Goal: Entertainment & Leisure: Browse casually

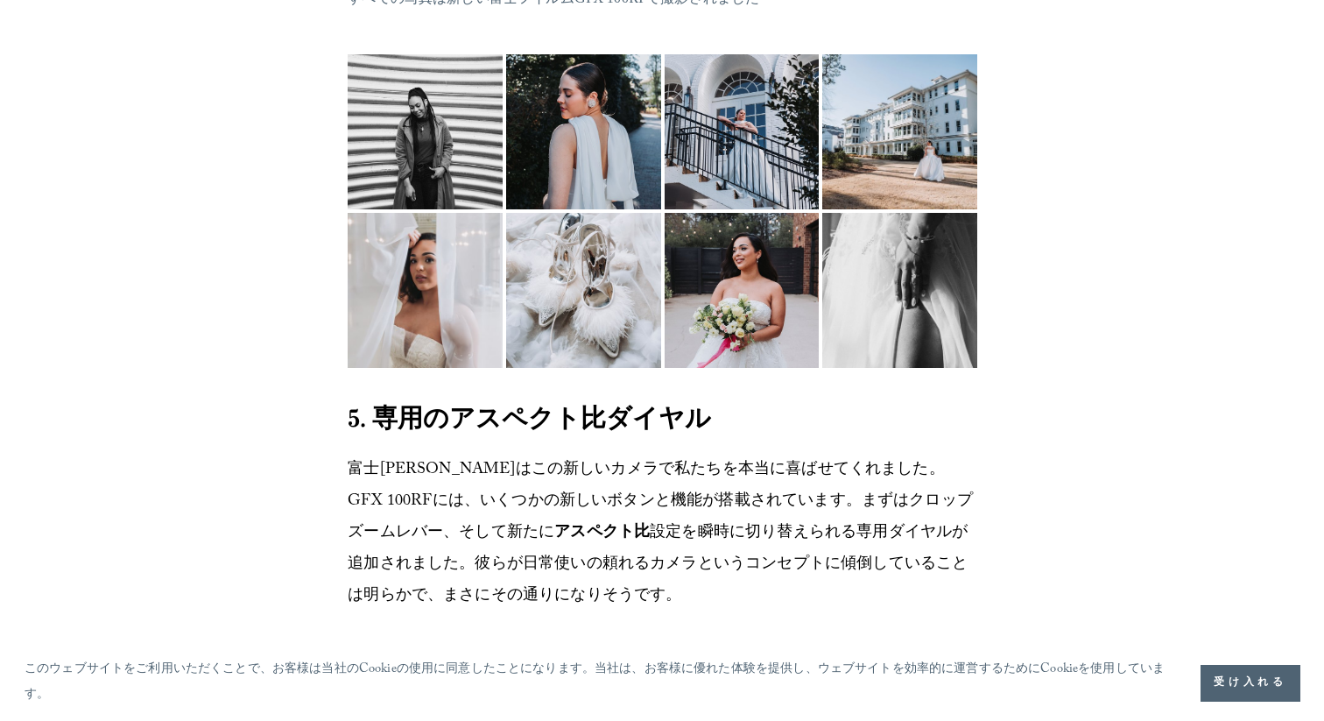
scroll to position [6093, 0]
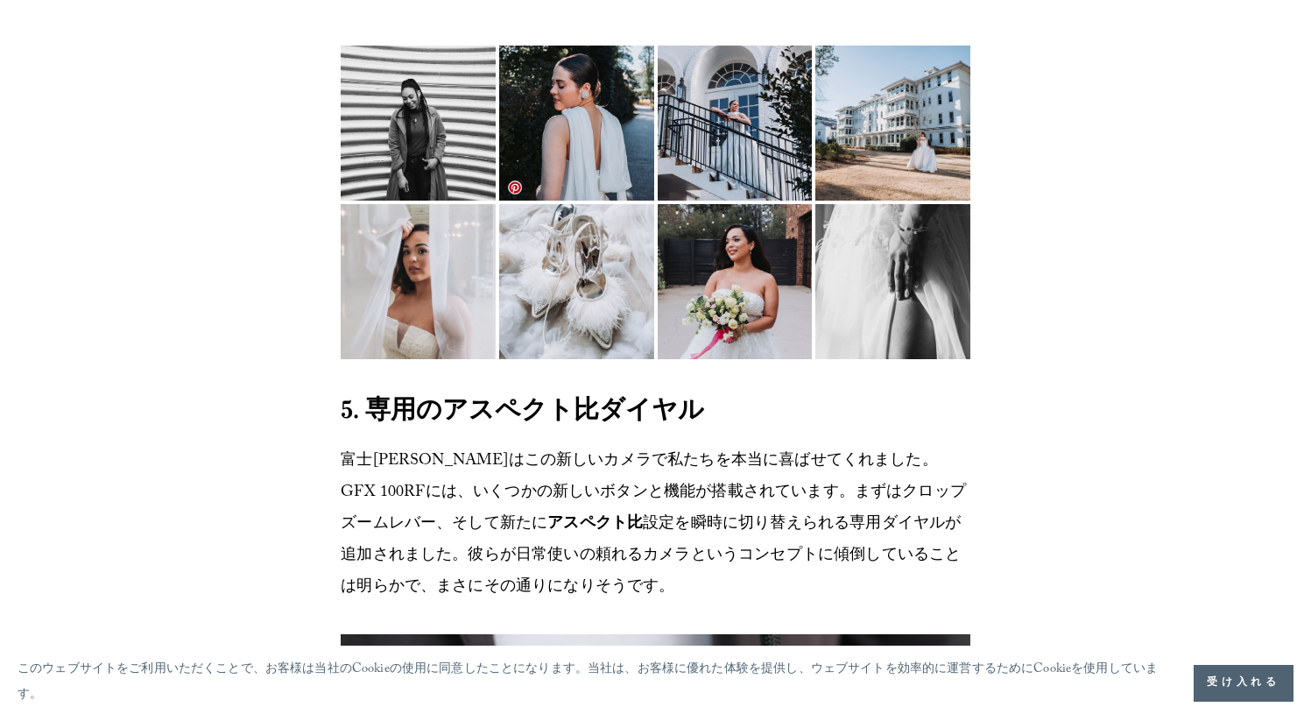
click at [543, 242] on img at bounding box center [576, 138] width 155 height 207
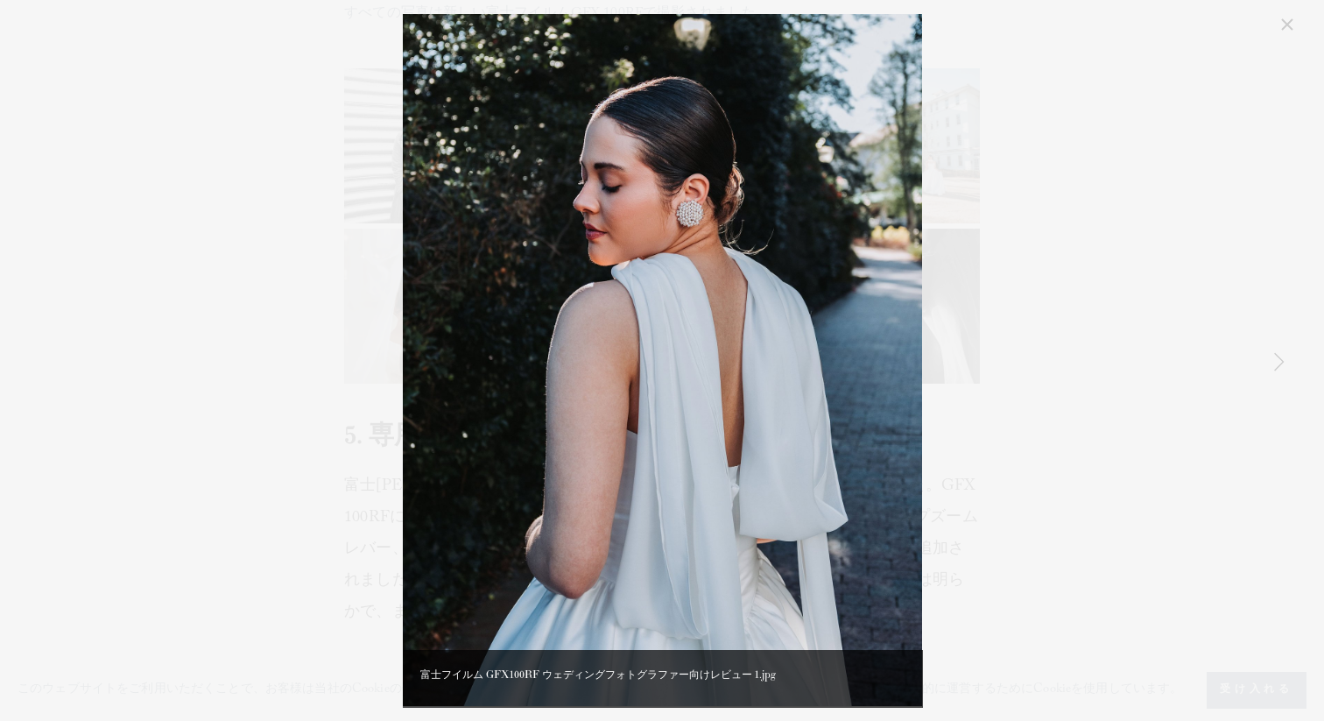
click at [744, 124] on img "ギャラリー" at bounding box center [662, 360] width 519 height 692
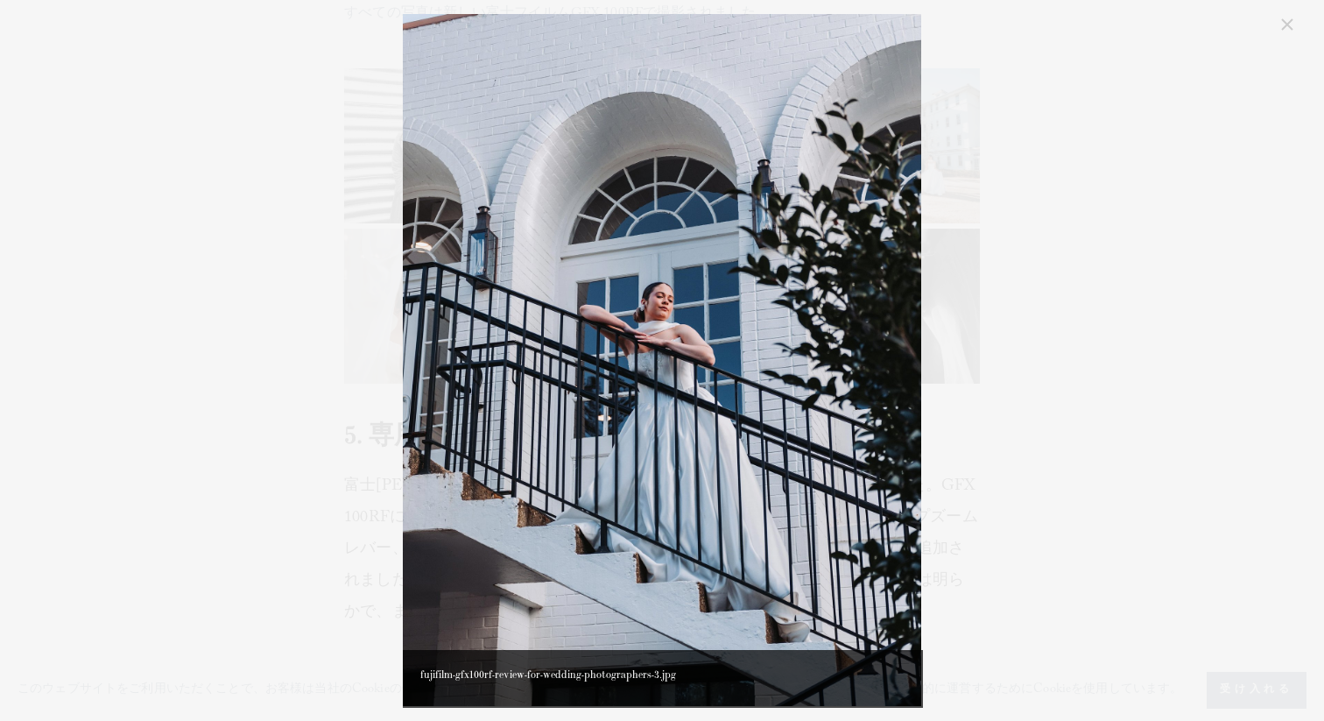
click at [744, 124] on img "ギャラリー" at bounding box center [662, 360] width 519 height 692
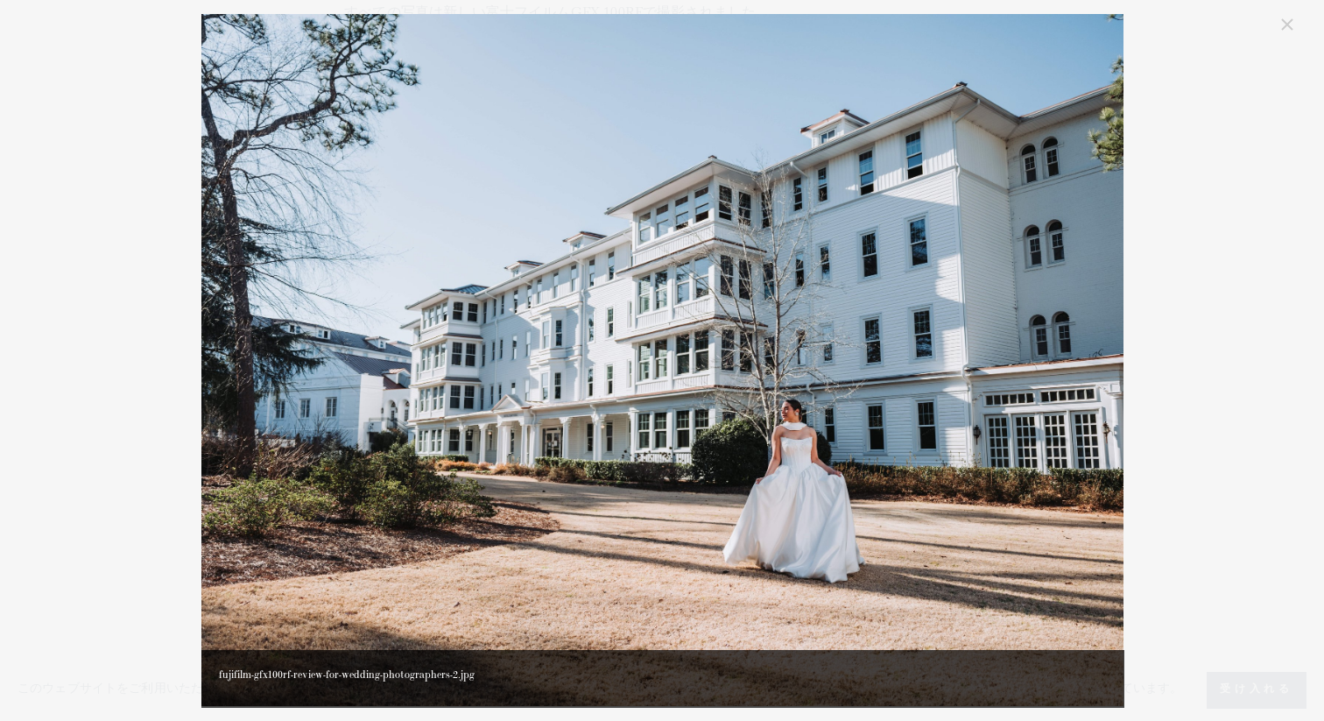
click at [744, 124] on img "ギャラリー" at bounding box center [662, 360] width 922 height 692
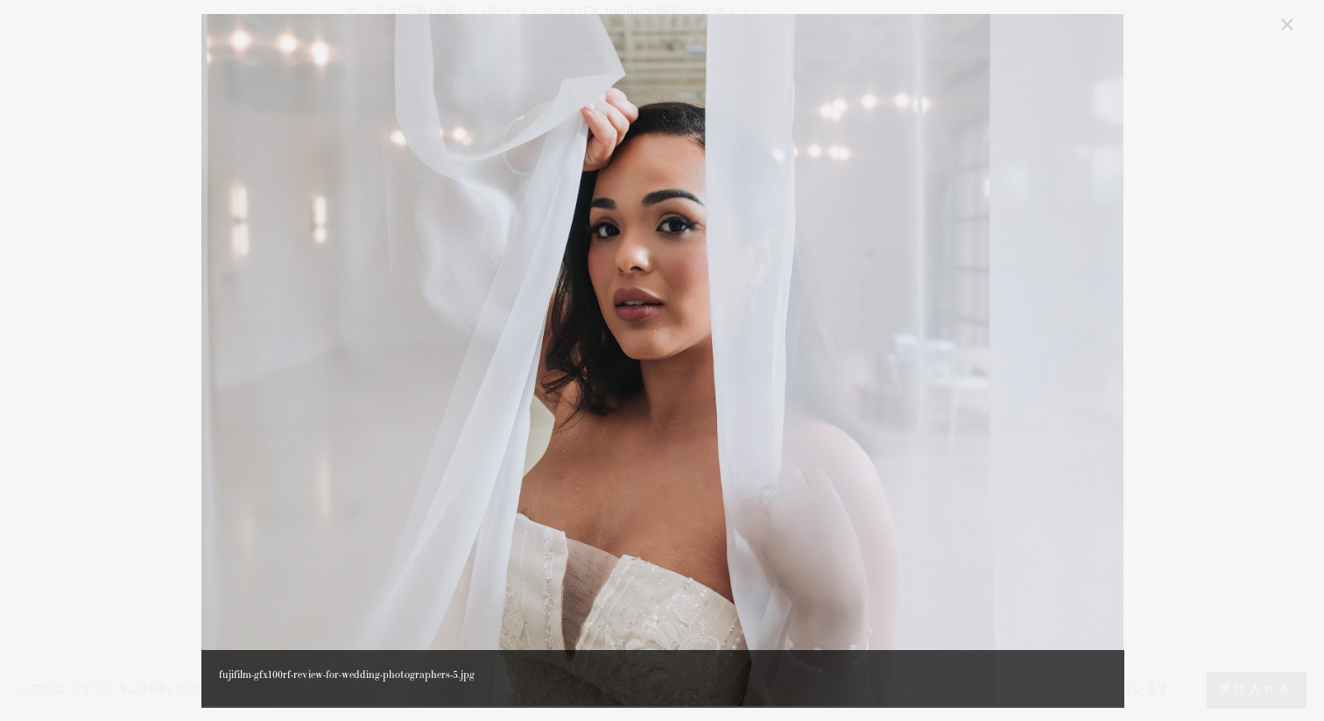
click at [744, 124] on img "ギャラリー" at bounding box center [662, 360] width 922 height 692
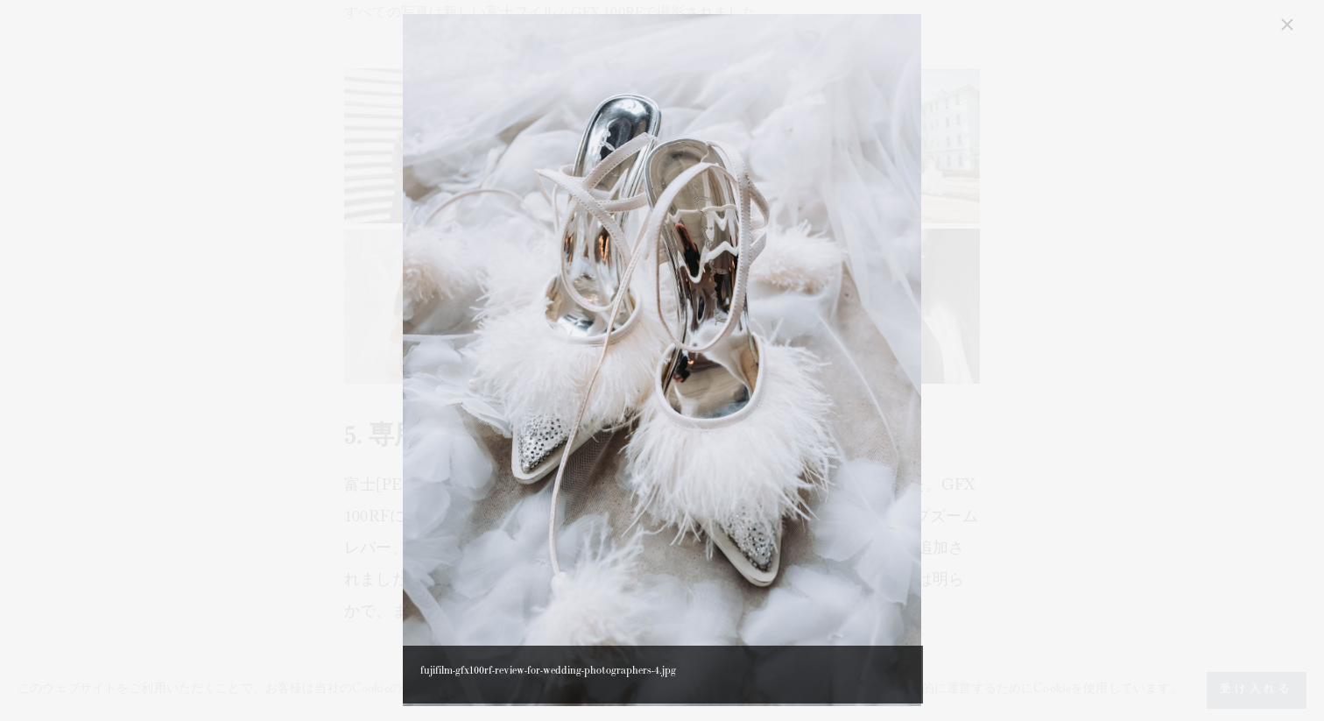
click at [744, 124] on img "ギャラリー" at bounding box center [662, 360] width 519 height 692
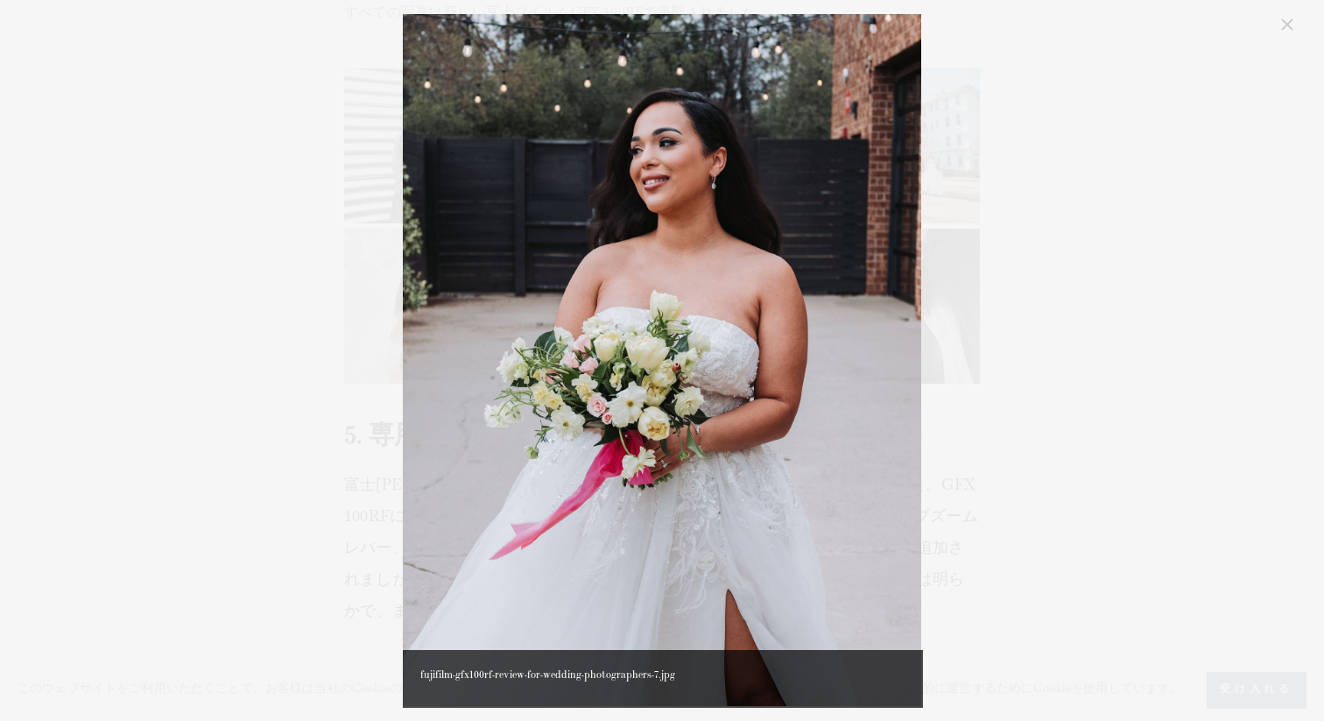
click at [744, 124] on img "ギャラリー" at bounding box center [662, 360] width 519 height 692
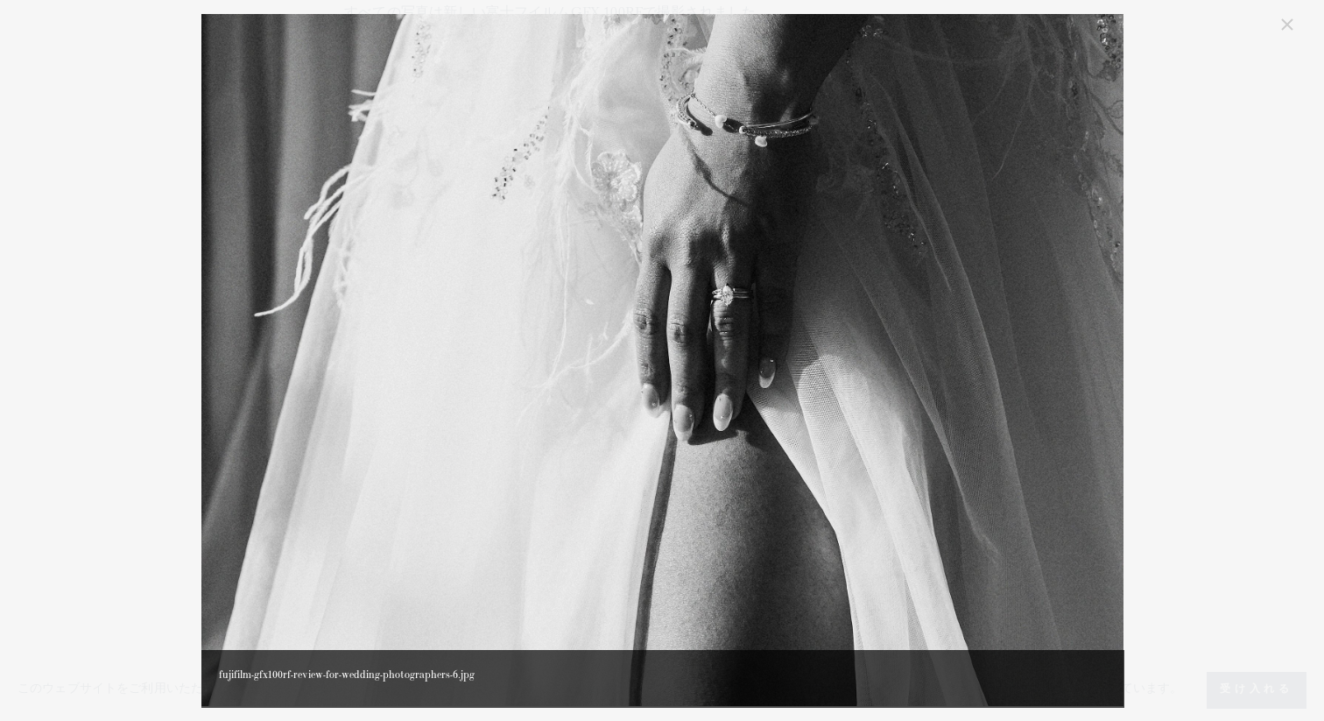
click at [744, 124] on img "ギャラリー" at bounding box center [662, 360] width 922 height 692
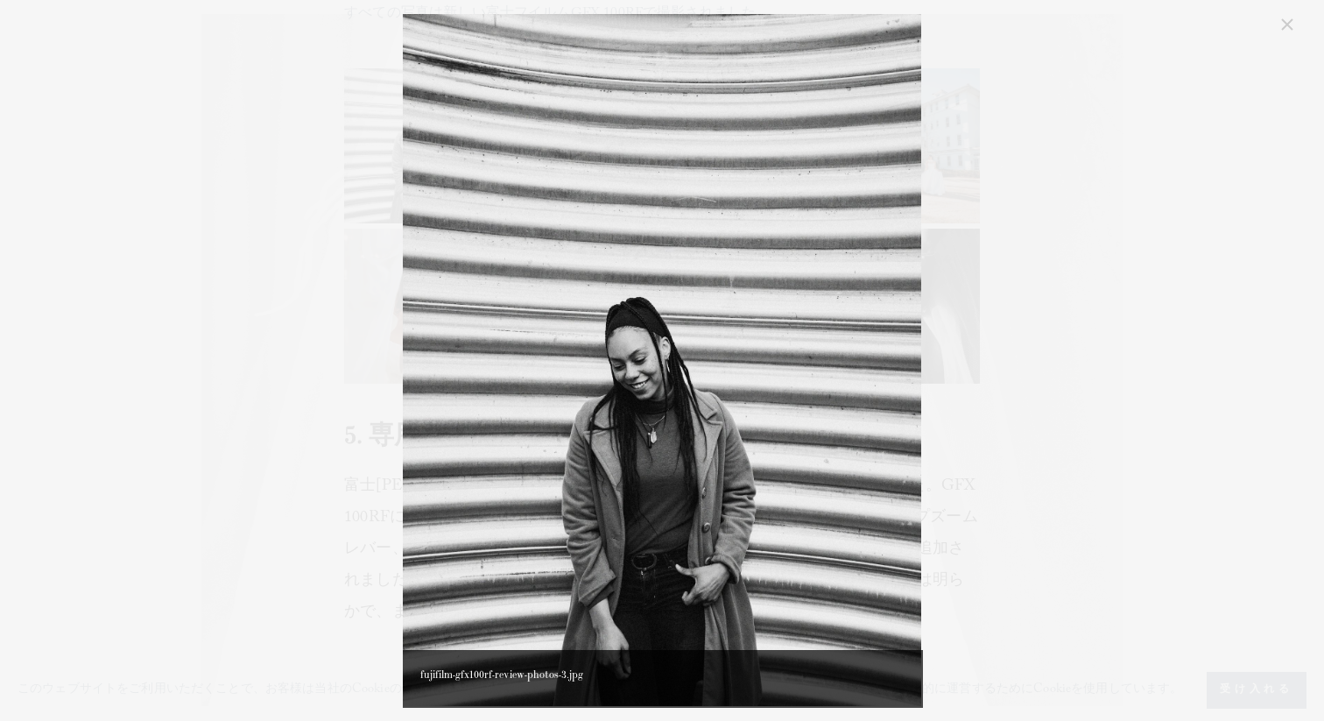
click at [744, 124] on img "ギャラリー" at bounding box center [662, 360] width 519 height 692
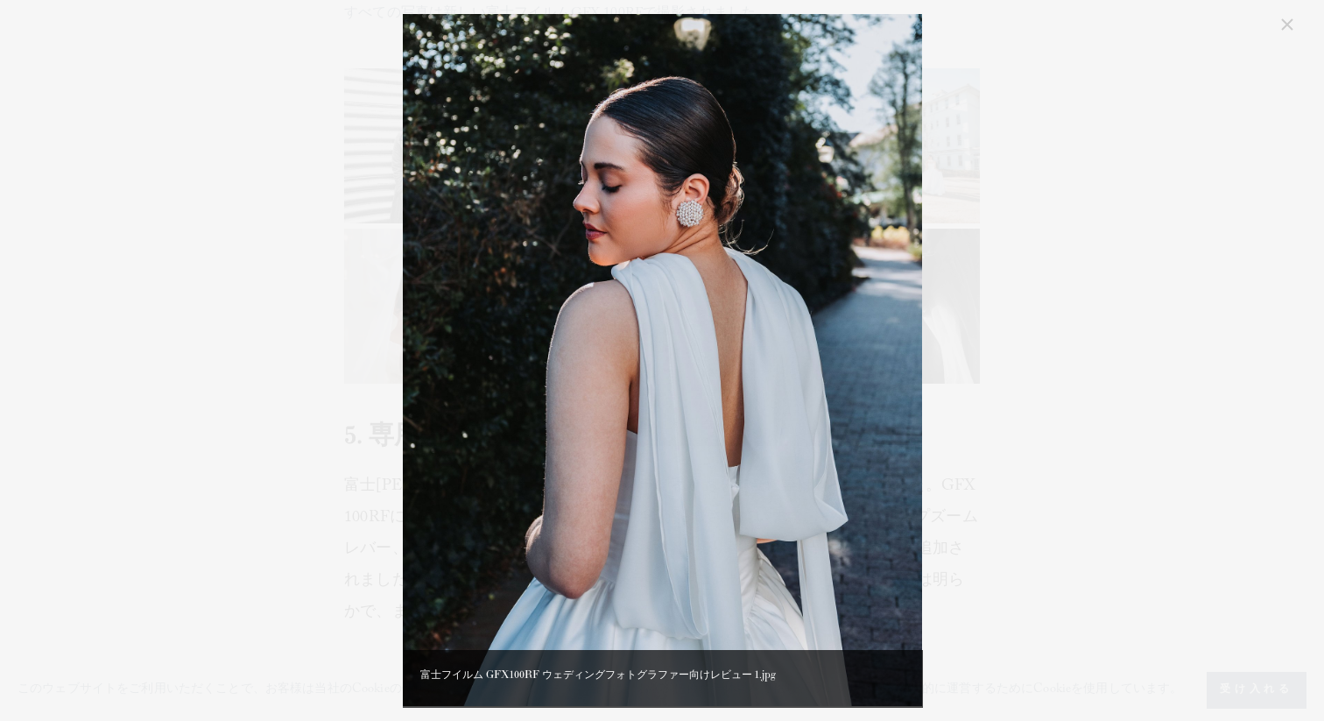
click at [744, 124] on img "ギャラリー" at bounding box center [662, 360] width 519 height 692
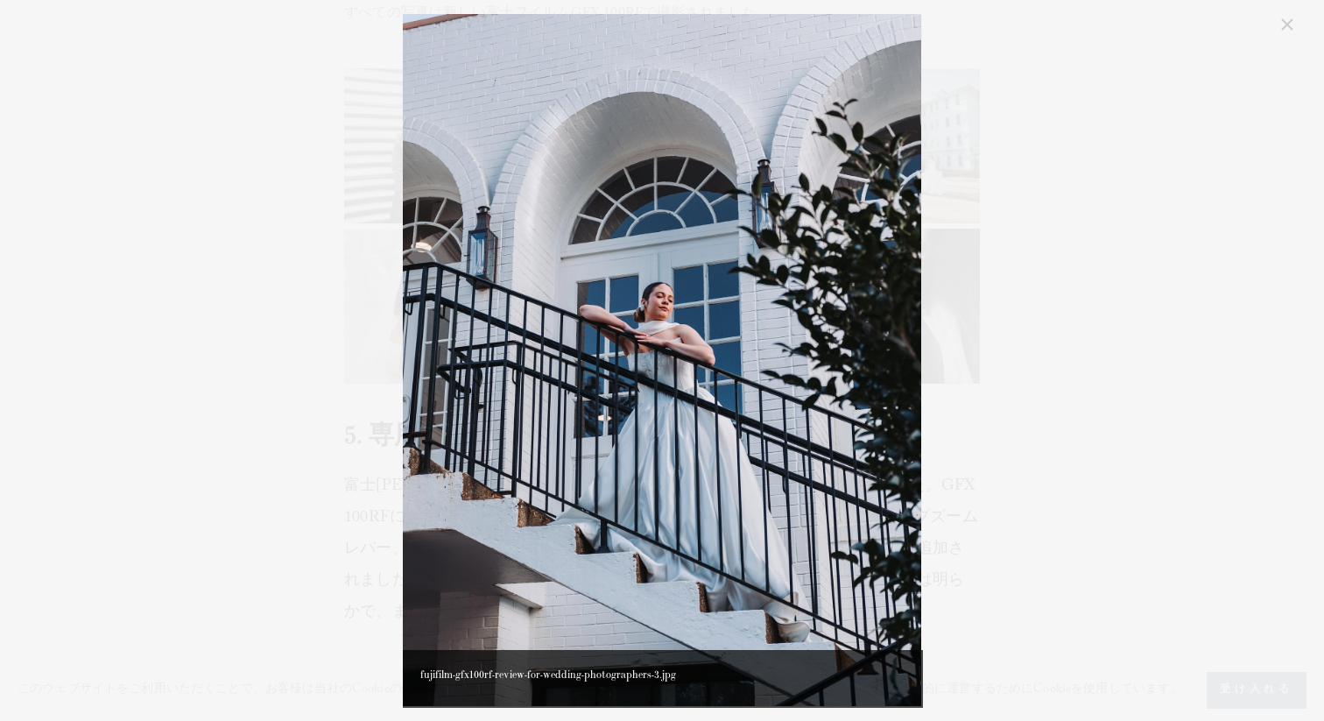
click at [744, 124] on img "ギャラリー" at bounding box center [662, 360] width 519 height 692
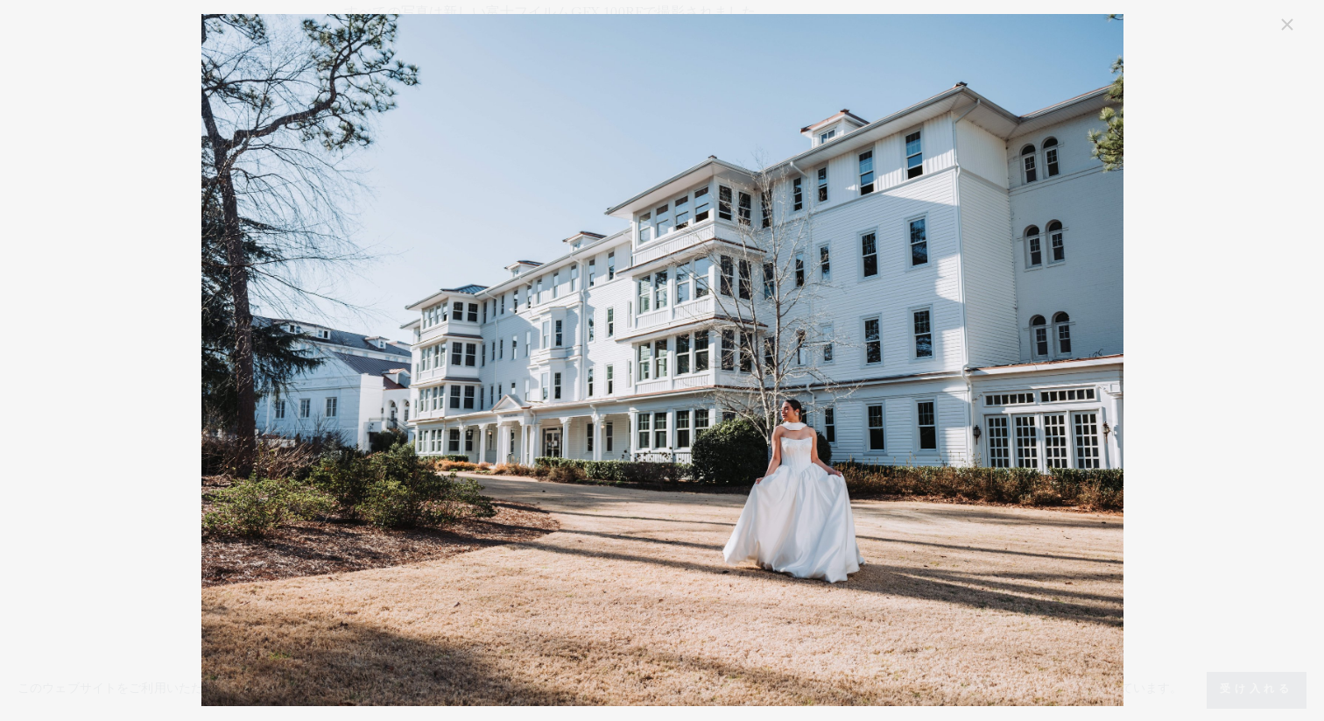
click at [744, 124] on img "ギャラリー" at bounding box center [662, 360] width 922 height 692
